Goal: Information Seeking & Learning: Check status

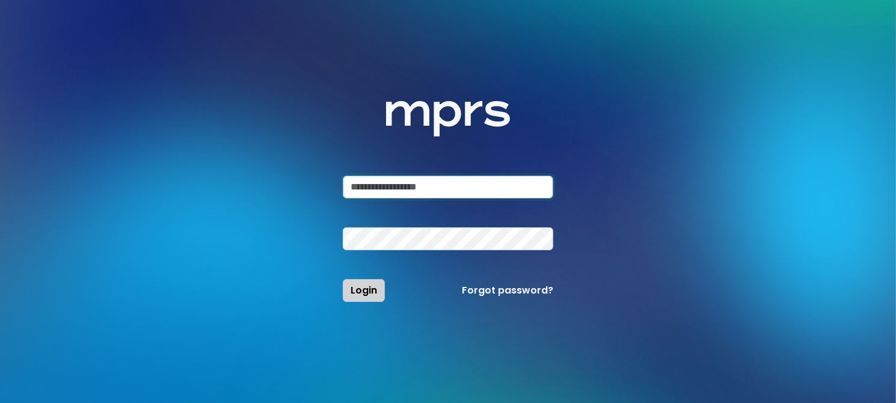
type input "**********"
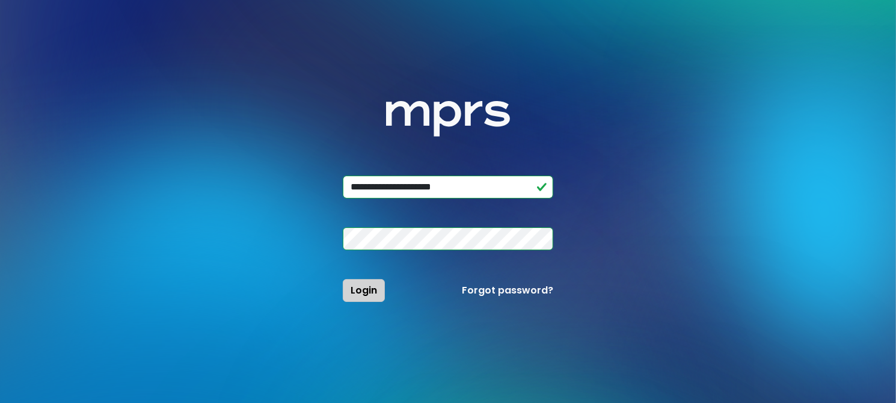
click at [366, 293] on span "Login" at bounding box center [364, 290] width 26 height 14
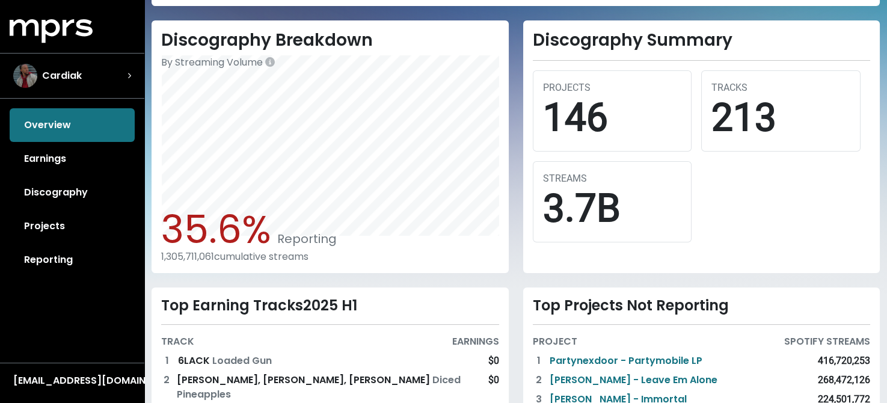
scroll to position [422, 0]
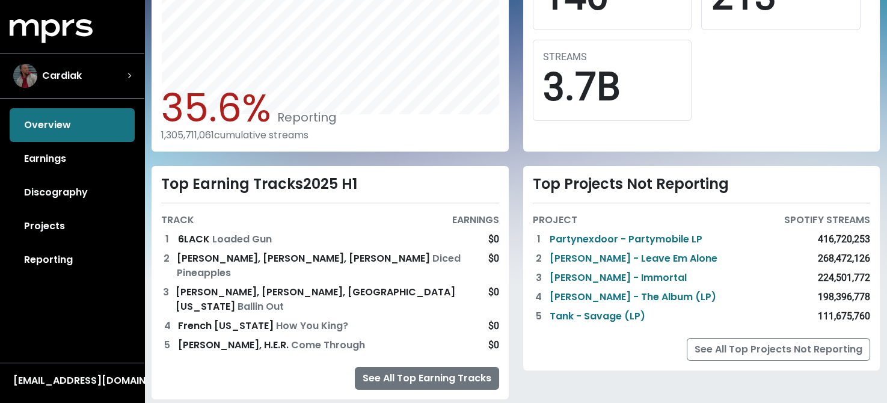
click at [429, 367] on link "See All Top Earning Tracks" at bounding box center [427, 378] width 144 height 23
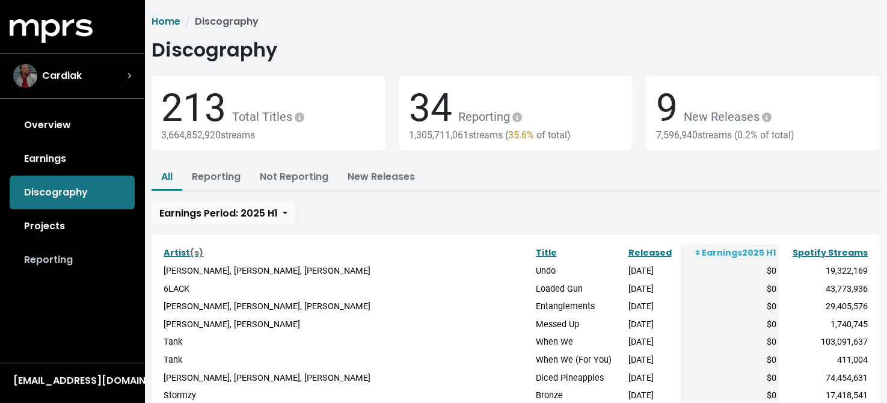
click at [53, 264] on link "Reporting" at bounding box center [72, 260] width 125 height 34
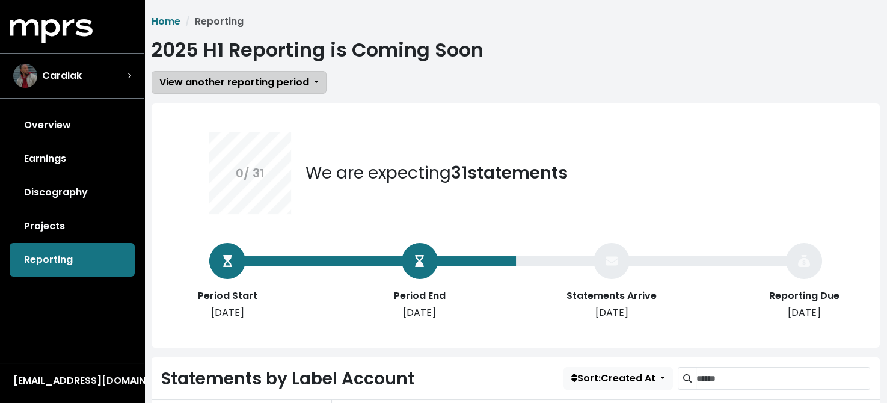
click at [282, 87] on span "View another reporting period" at bounding box center [234, 82] width 150 height 14
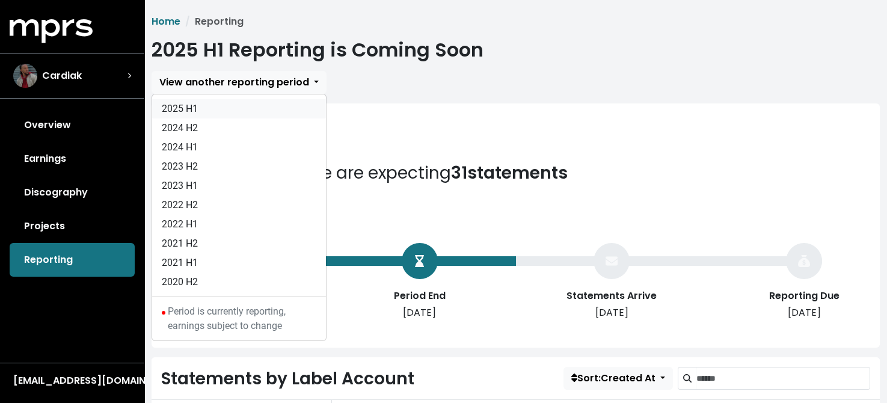
click at [190, 105] on link "2025 H1" at bounding box center [239, 108] width 174 height 19
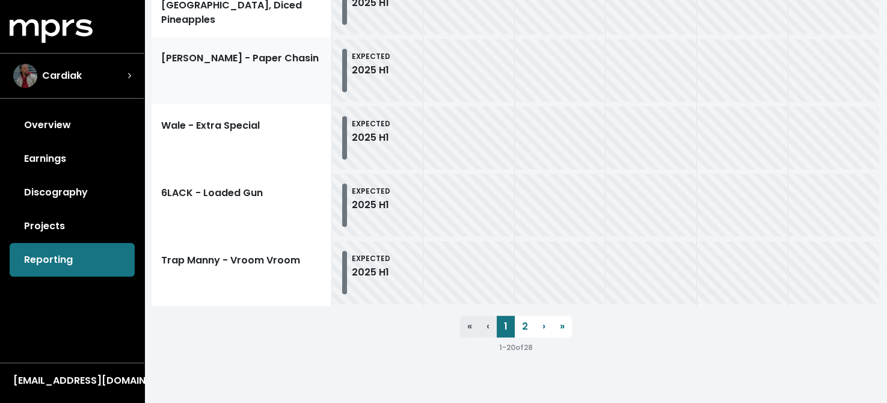
scroll to position [1478, 0]
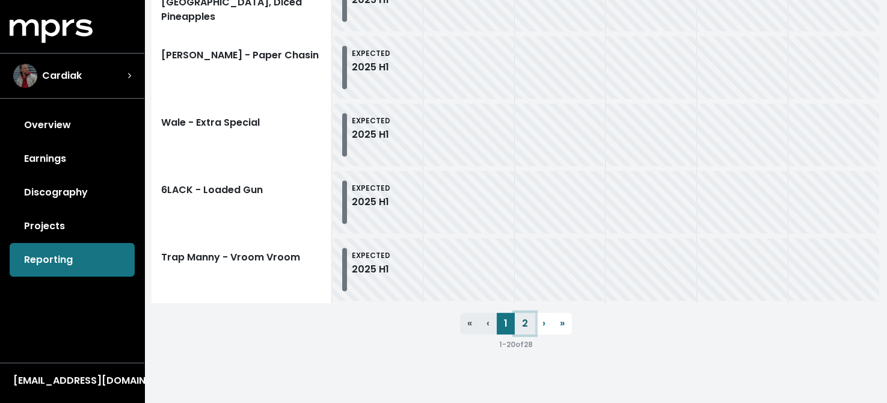
click at [527, 321] on link "2" at bounding box center [525, 324] width 20 height 22
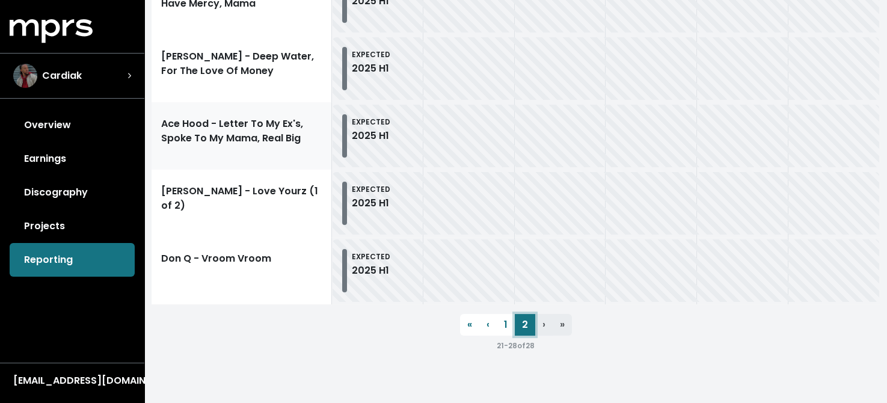
scroll to position [670, 0]
click at [50, 129] on link "Overview" at bounding box center [72, 125] width 125 height 34
